Goal: Task Accomplishment & Management: Use online tool/utility

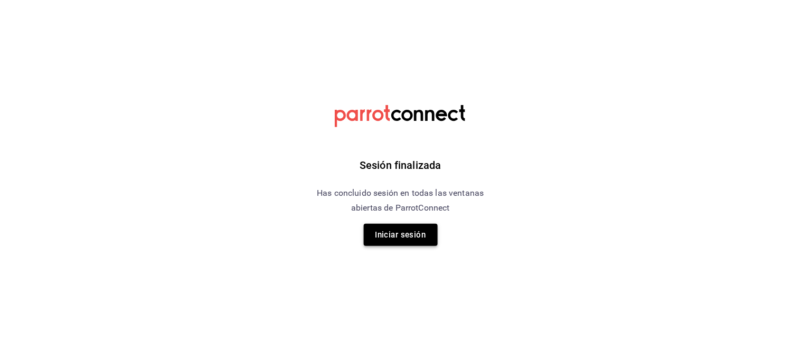
click at [408, 239] on button "Iniciar sesión" at bounding box center [401, 235] width 74 height 22
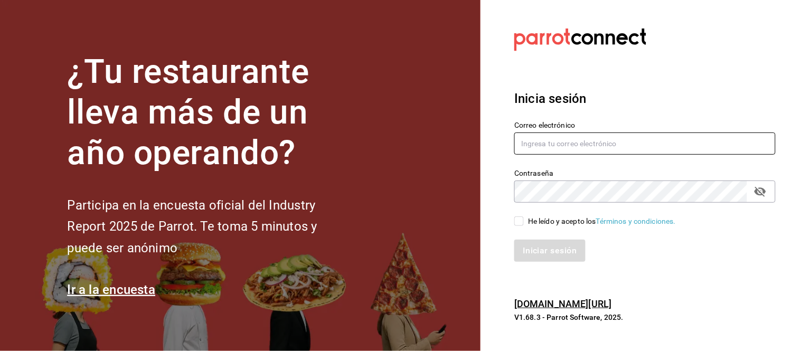
type input "mochomos.arcos@grupocosteno.com"
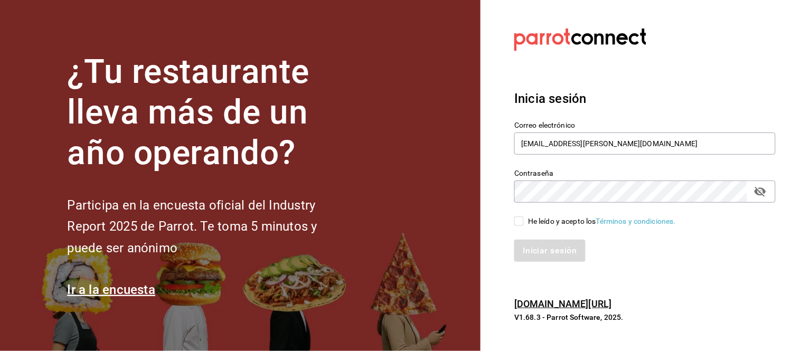
click at [520, 222] on input "He leído y acepto los Términos y condiciones." at bounding box center [519, 221] width 10 height 10
checkbox input "true"
click at [542, 250] on button "Iniciar sesión" at bounding box center [550, 251] width 72 height 22
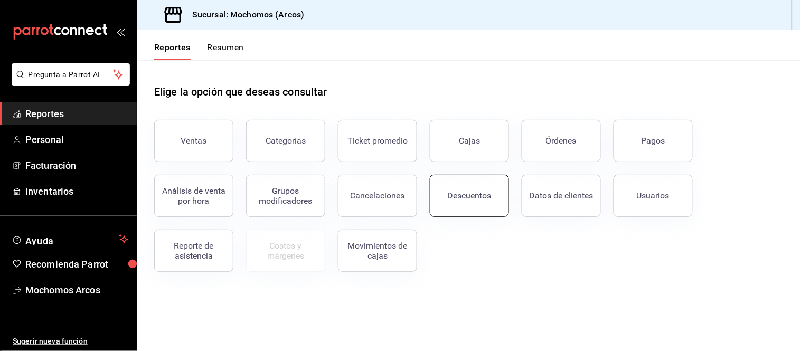
click at [481, 199] on div "Descuentos" at bounding box center [470, 196] width 44 height 10
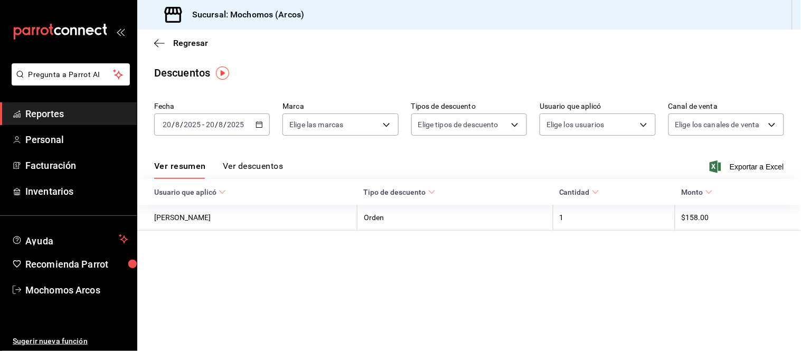
click at [199, 125] on input "2025" at bounding box center [192, 124] width 18 height 8
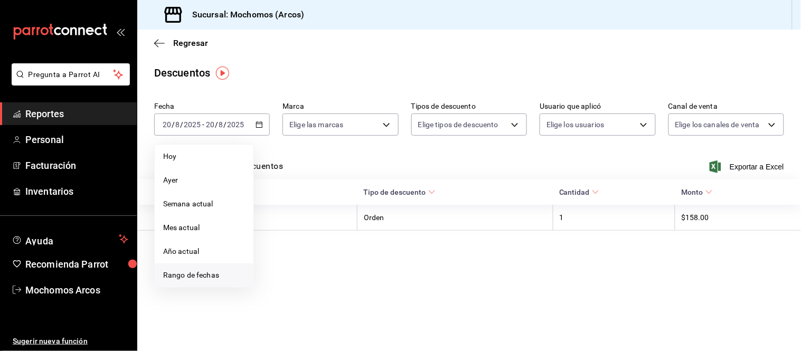
click at [201, 275] on span "Rango de fechas" at bounding box center [204, 275] width 82 height 11
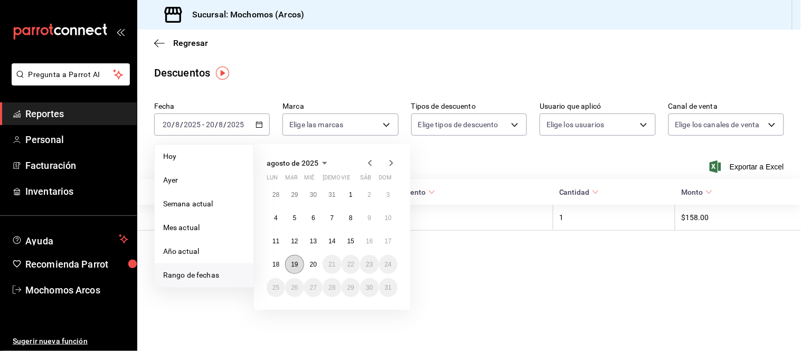
click at [295, 266] on abbr "19" at bounding box center [294, 264] width 7 height 7
click at [315, 266] on abbr "20" at bounding box center [313, 264] width 7 height 7
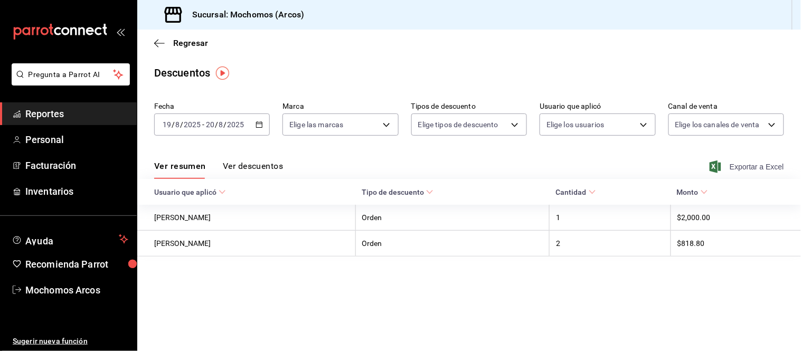
click at [715, 166] on icon "button" at bounding box center [716, 167] width 12 height 13
click at [715, 166] on div "Exportar a Excel" at bounding box center [748, 167] width 72 height 13
click at [715, 166] on div "Exportando a excel..." at bounding box center [742, 167] width 86 height 10
click at [714, 166] on icon "button" at bounding box center [716, 167] width 12 height 13
click at [714, 166] on div "Exportar a Excel" at bounding box center [748, 167] width 72 height 13
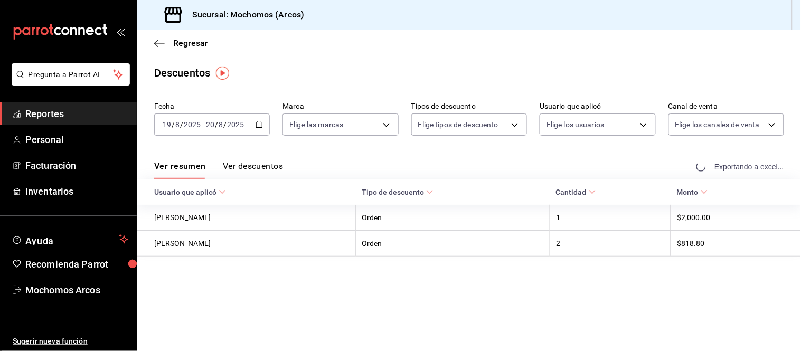
click at [714, 166] on div "Exportando a excel..." at bounding box center [742, 167] width 86 height 10
click at [716, 169] on icon "button" at bounding box center [716, 167] width 12 height 13
click at [716, 169] on div "Exportar a Excel" at bounding box center [748, 167] width 72 height 13
click at [716, 169] on div "Exportando a excel..." at bounding box center [742, 167] width 86 height 10
click at [716, 167] on icon "button" at bounding box center [716, 167] width 12 height 13
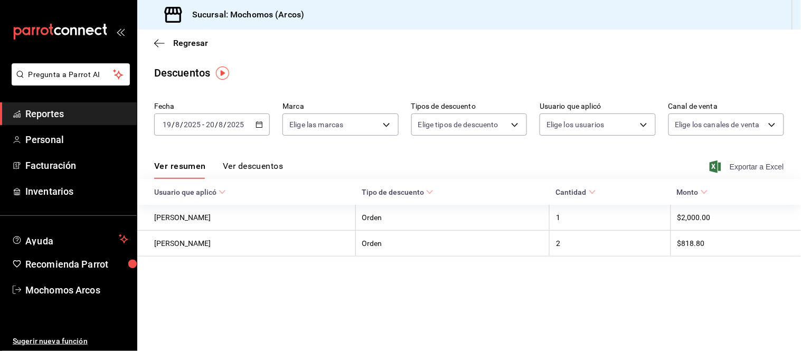
click at [716, 167] on div "Exportar a Excel" at bounding box center [748, 167] width 72 height 13
click at [716, 167] on div "Exportando a excel..." at bounding box center [742, 167] width 86 height 10
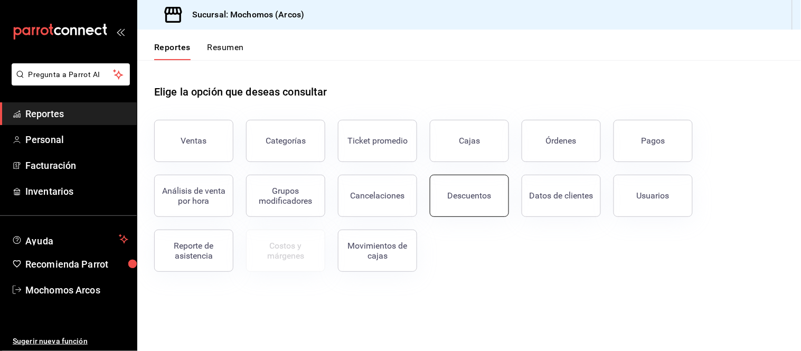
click at [472, 200] on div "Descuentos" at bounding box center [470, 196] width 44 height 10
click at [472, 200] on html "Pregunta a Parrot AI Reportes Personal Facturación Inventarios Ayuda Recomienda…" at bounding box center [400, 175] width 801 height 351
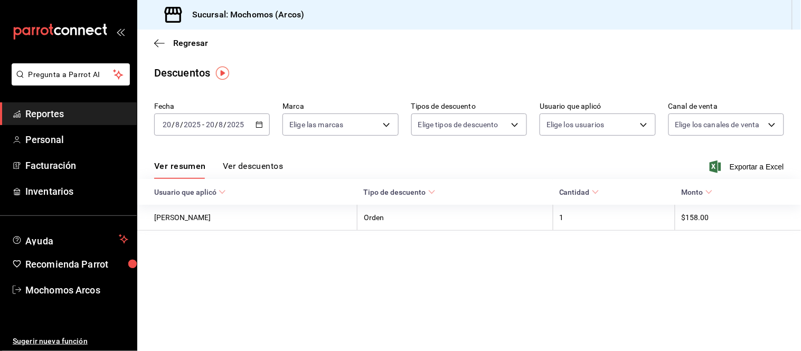
click at [176, 128] on input "8" at bounding box center [177, 124] width 5 height 8
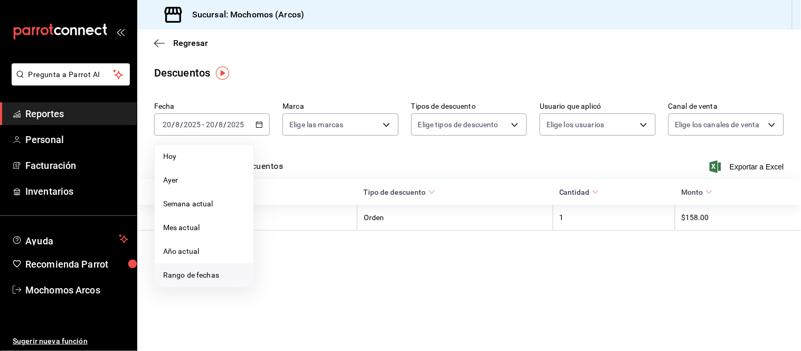
click at [187, 274] on span "Rango de fechas" at bounding box center [204, 275] width 82 height 11
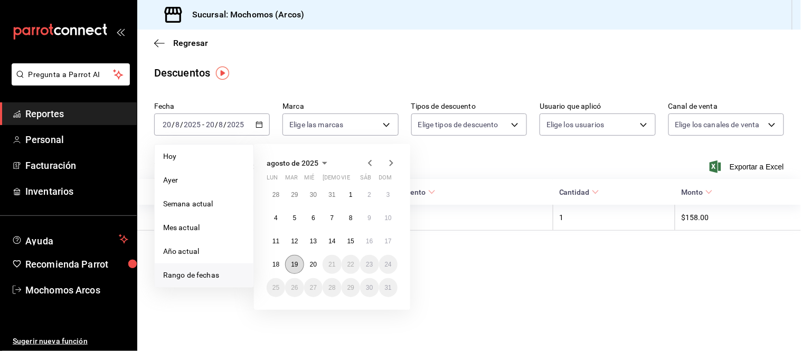
click at [296, 263] on abbr "19" at bounding box center [294, 264] width 7 height 7
click at [310, 267] on abbr "20" at bounding box center [313, 264] width 7 height 7
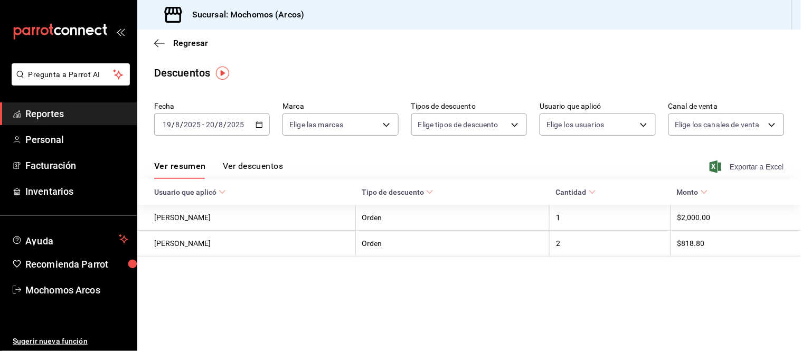
click at [715, 167] on icon "button" at bounding box center [716, 167] width 12 height 13
click at [715, 167] on div "Exportar a Excel" at bounding box center [748, 167] width 72 height 13
click at [715, 167] on div "Exportando a excel..." at bounding box center [742, 167] width 86 height 10
click at [185, 126] on input "2025" at bounding box center [192, 124] width 18 height 8
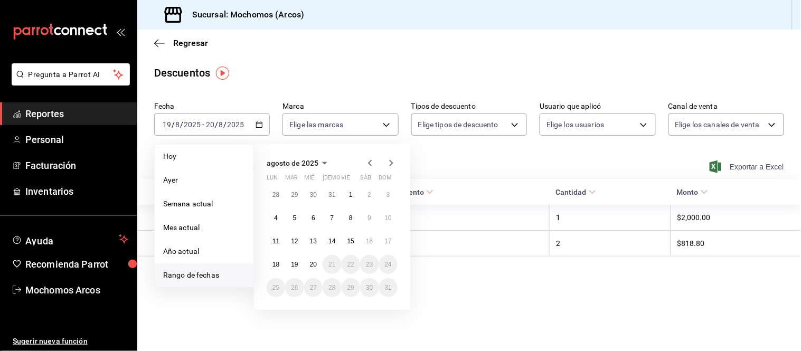
click at [188, 280] on span "Rango de fechas" at bounding box center [204, 275] width 82 height 11
click at [209, 273] on span "Rango de fechas" at bounding box center [204, 275] width 82 height 11
click at [294, 265] on abbr "19" at bounding box center [294, 264] width 7 height 7
click at [314, 264] on abbr "20" at bounding box center [313, 264] width 7 height 7
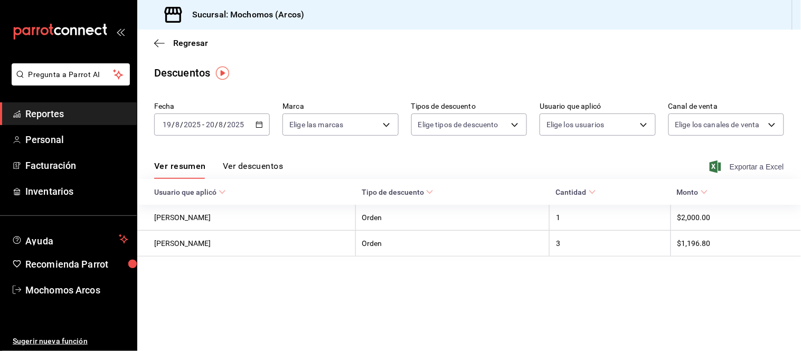
click at [716, 166] on icon "button" at bounding box center [716, 167] width 12 height 13
click at [716, 166] on div "Exportar a Excel" at bounding box center [748, 167] width 72 height 13
click at [716, 166] on div "Exportando a excel..." at bounding box center [742, 167] width 86 height 10
click at [715, 167] on icon "button" at bounding box center [716, 167] width 12 height 13
click at [715, 167] on div "Exportar a Excel" at bounding box center [748, 167] width 72 height 13
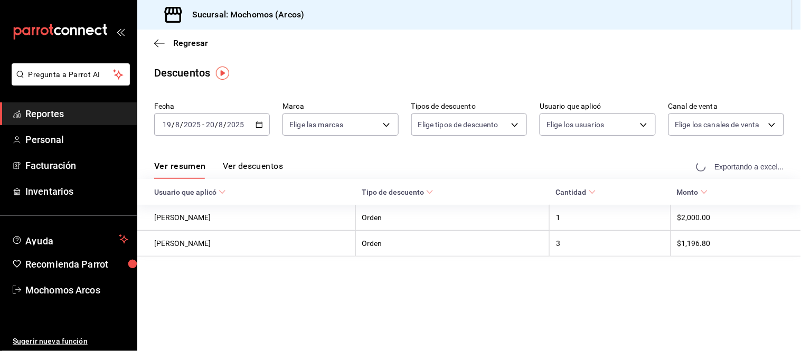
click at [715, 167] on div "Exportando a excel..." at bounding box center [742, 167] width 86 height 10
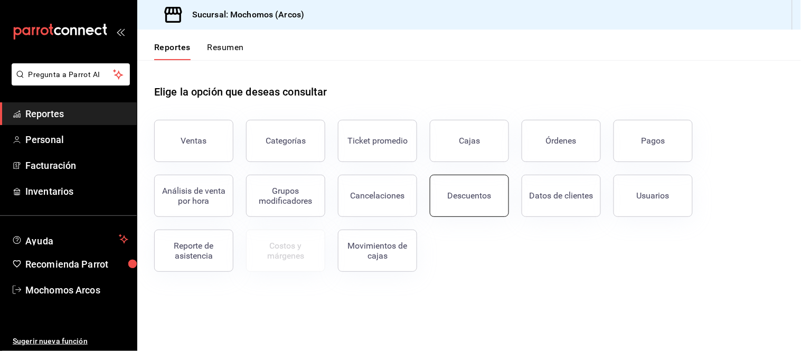
click at [467, 199] on div "Descuentos" at bounding box center [470, 196] width 44 height 10
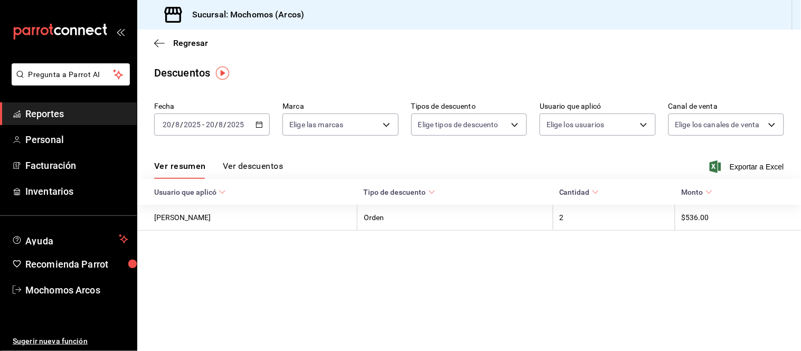
click at [227, 127] on input "2025" at bounding box center [236, 124] width 18 height 8
click at [219, 122] on input "8" at bounding box center [221, 124] width 5 height 8
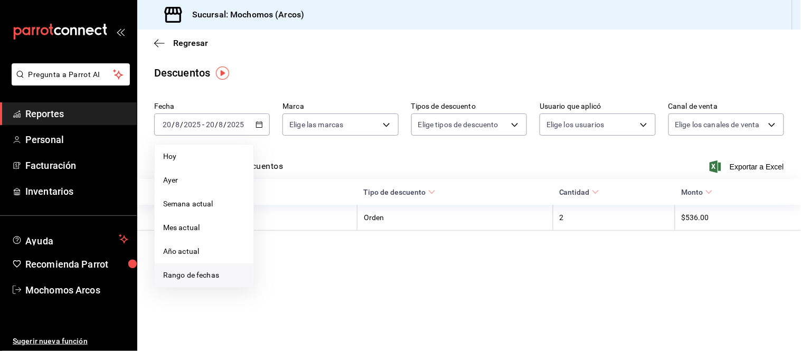
click at [210, 272] on span "Rango de fechas" at bounding box center [204, 275] width 82 height 11
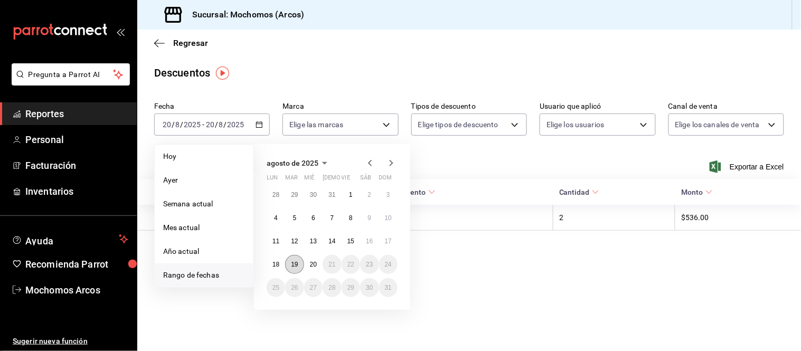
click at [294, 263] on abbr "19" at bounding box center [294, 264] width 7 height 7
click at [314, 265] on abbr "20" at bounding box center [313, 264] width 7 height 7
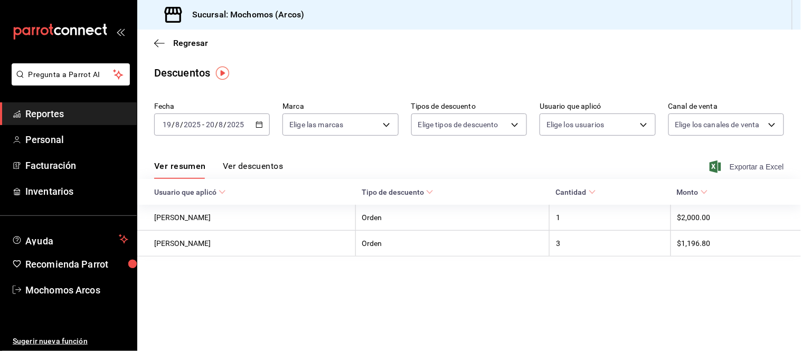
click at [716, 165] on icon "button" at bounding box center [716, 167] width 12 height 13
click at [716, 165] on div "Exportar a Excel" at bounding box center [748, 167] width 72 height 13
click at [716, 165] on div "Exportando a excel..." at bounding box center [742, 167] width 86 height 10
click at [75, 107] on span "Reportes" at bounding box center [76, 114] width 103 height 14
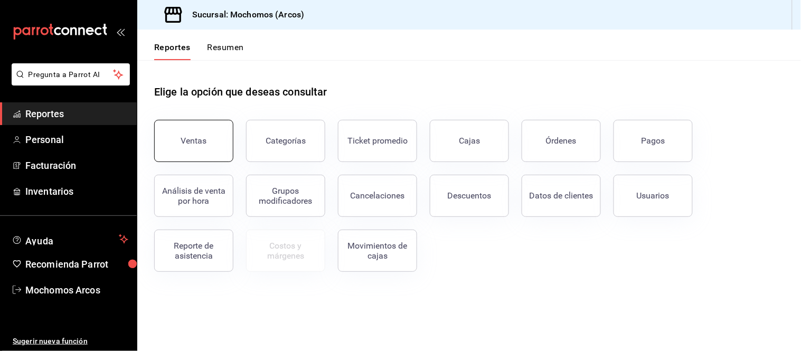
click at [189, 148] on button "Ventas" at bounding box center [193, 141] width 79 height 42
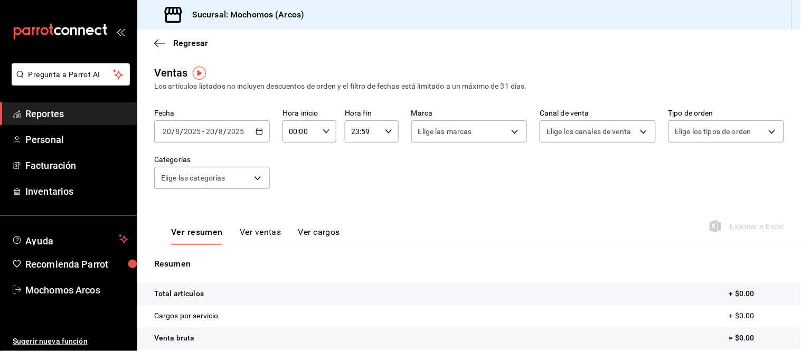
click at [177, 133] on input "8" at bounding box center [177, 131] width 5 height 8
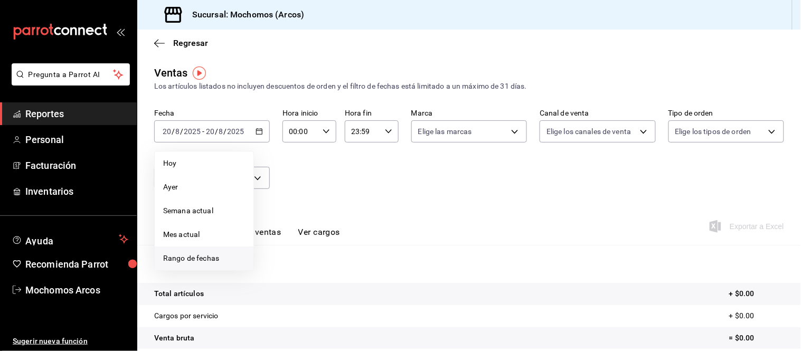
click at [196, 253] on span "Rango de fechas" at bounding box center [204, 258] width 82 height 11
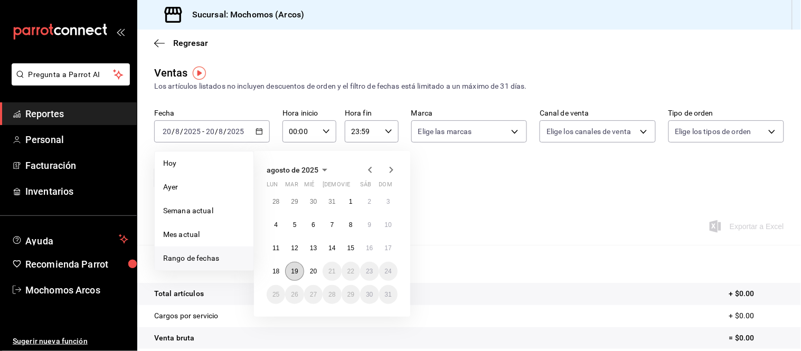
click at [294, 271] on abbr "19" at bounding box center [294, 271] width 7 height 7
click at [310, 272] on abbr "20" at bounding box center [313, 271] width 7 height 7
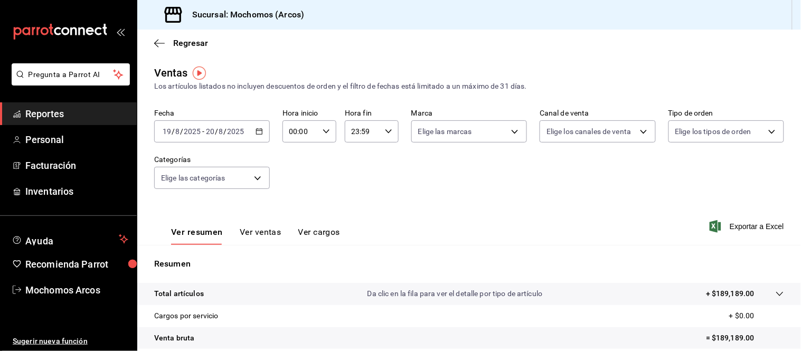
click at [306, 129] on input "00:00" at bounding box center [300, 131] width 36 height 21
click at [307, 129] on div at bounding box center [400, 175] width 801 height 351
click at [300, 132] on input "00:00" at bounding box center [300, 131] width 36 height 21
drag, startPoint x: 308, startPoint y: 173, endPoint x: 294, endPoint y: 155, distance: 22.6
click at [294, 155] on div "00 01 02 03 04 05 06 07 08 09 10 11 12 13 14 15 16 17 18 19 20 21 22 23 00 01 0…" at bounding box center [307, 188] width 53 height 84
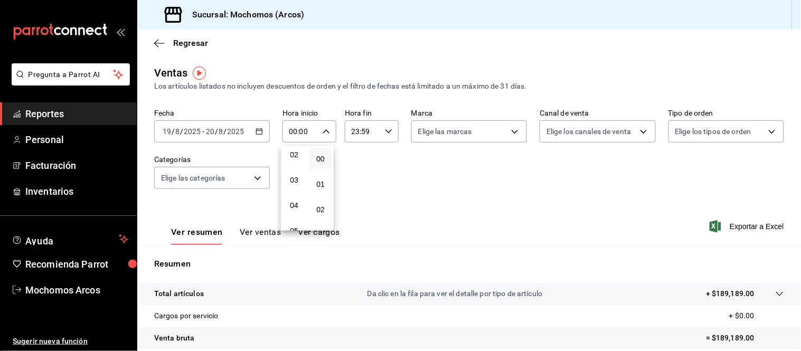
scroll to position [62, 0]
click at [295, 171] on span "03" at bounding box center [294, 172] width 10 height 8
type input "03:00"
click at [361, 131] on div at bounding box center [400, 175] width 801 height 351
click at [361, 131] on input "23:59" at bounding box center [363, 131] width 36 height 21
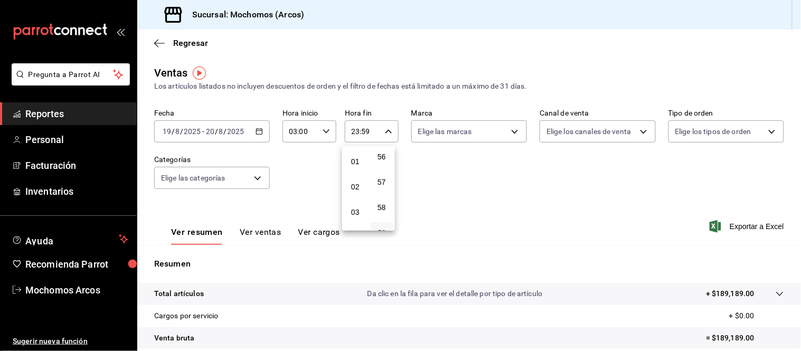
scroll to position [7, 0]
click at [357, 202] on span "02" at bounding box center [356, 202] width 10 height 8
type input "02:59"
click at [705, 226] on div at bounding box center [400, 175] width 801 height 351
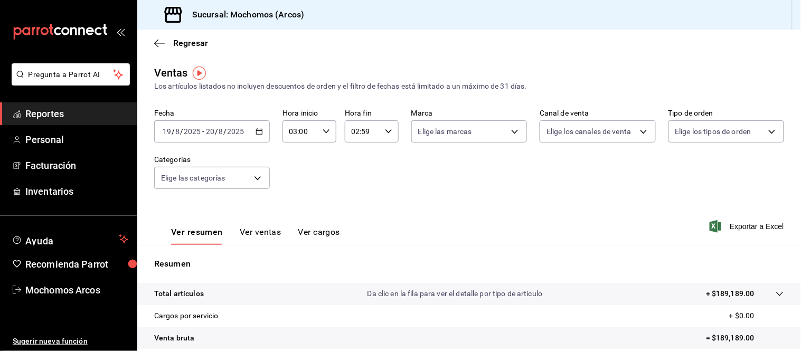
click at [710, 226] on icon "button" at bounding box center [716, 226] width 12 height 13
click at [712, 226] on div "Exportar a Excel" at bounding box center [748, 226] width 72 height 13
click at [705, 226] on div "Exportando a excel..." at bounding box center [742, 227] width 86 height 10
click at [201, 128] on input "2025" at bounding box center [192, 131] width 18 height 8
click at [710, 224] on icon "button" at bounding box center [716, 226] width 12 height 13
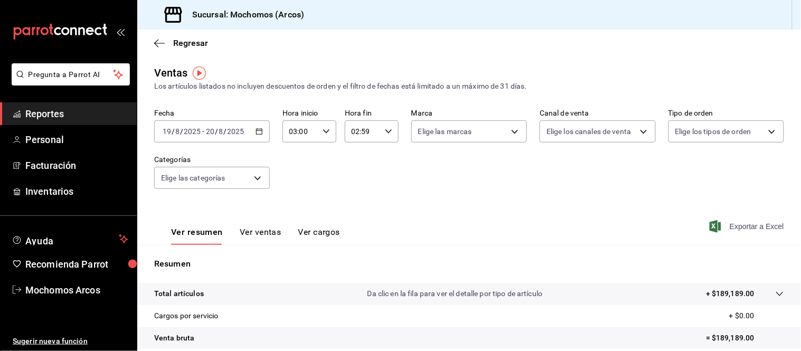
click at [712, 224] on div "Exportar a Excel" at bounding box center [748, 226] width 72 height 13
